Goal: Transaction & Acquisition: Book appointment/travel/reservation

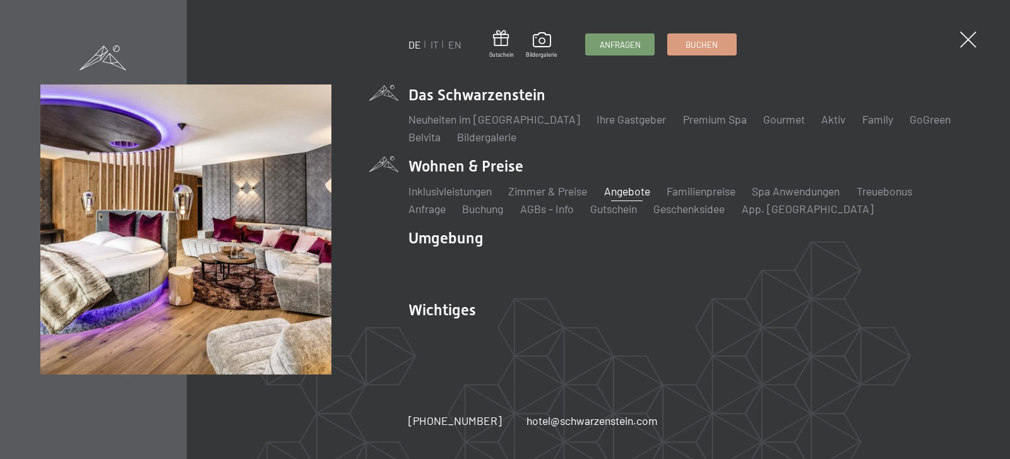
click at [621, 187] on link "Angebote" at bounding box center [627, 191] width 46 height 14
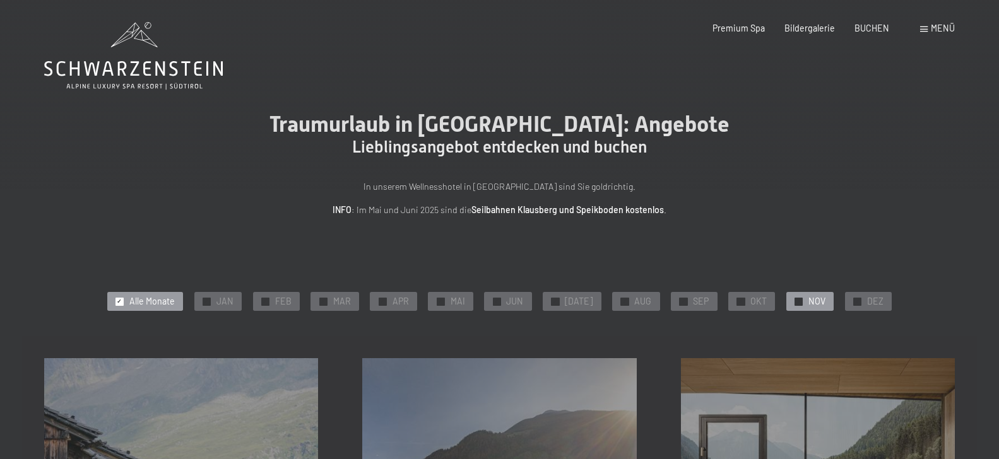
click at [801, 296] on div "✓ NOV" at bounding box center [809, 301] width 47 height 19
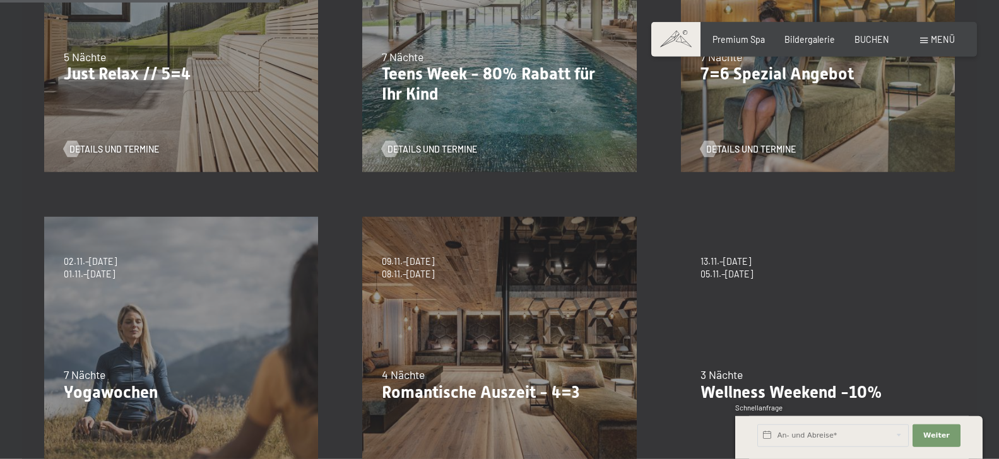
scroll to position [322, 0]
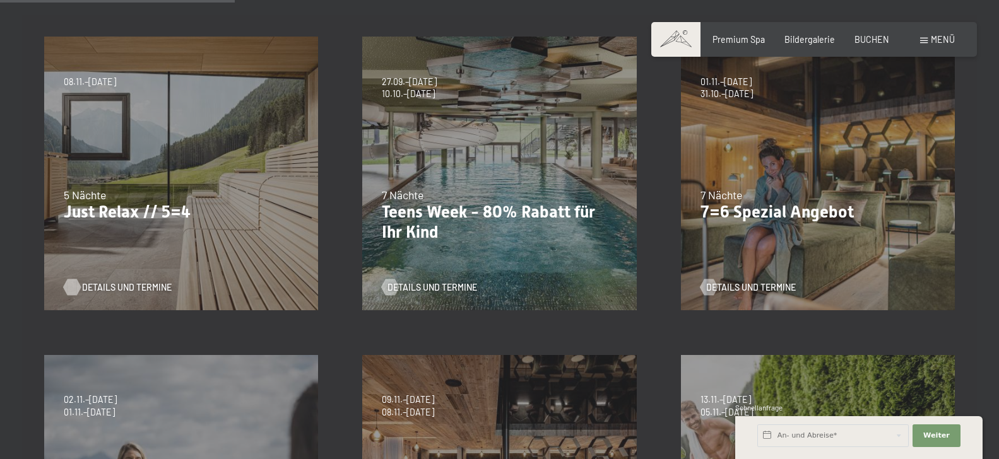
click at [133, 286] on span "Details und Termine" at bounding box center [127, 287] width 90 height 13
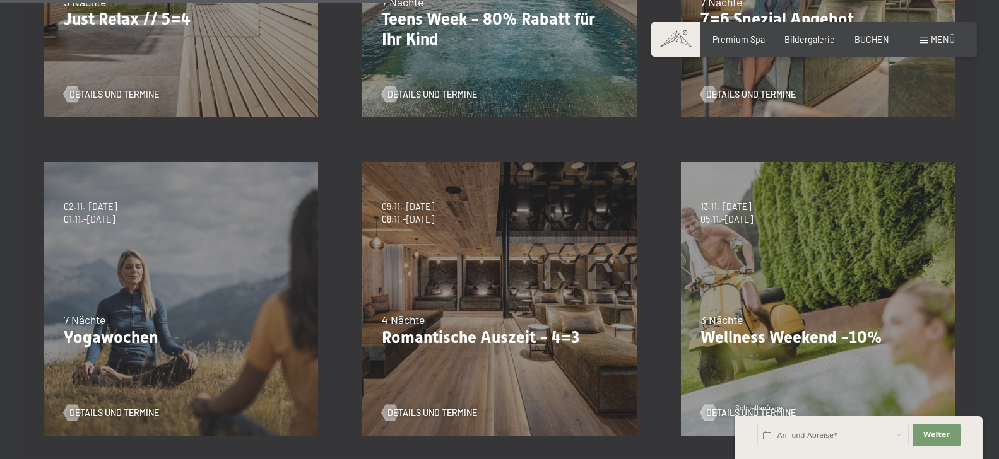
scroll to position [579, 0]
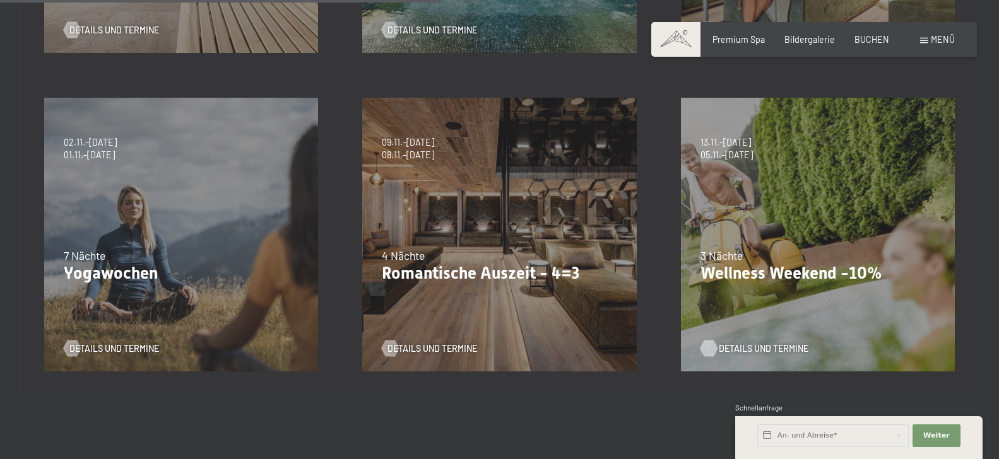
click at [736, 346] on span "Details und Termine" at bounding box center [764, 349] width 90 height 13
